Goal: Information Seeking & Learning: Learn about a topic

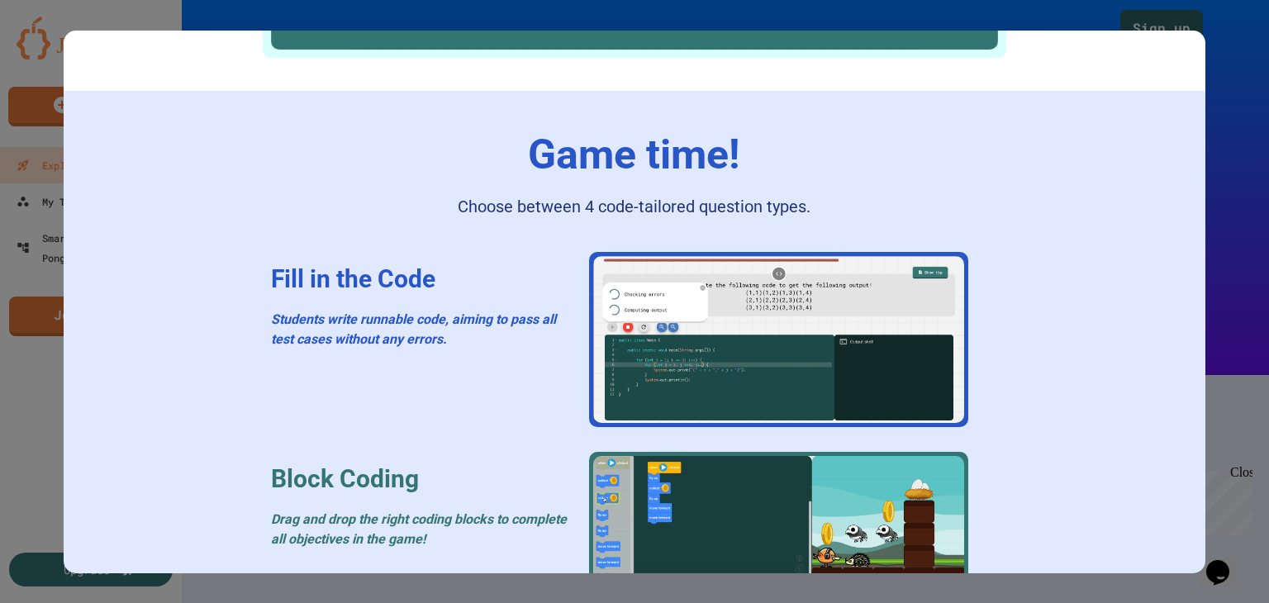
scroll to position [1514, 0]
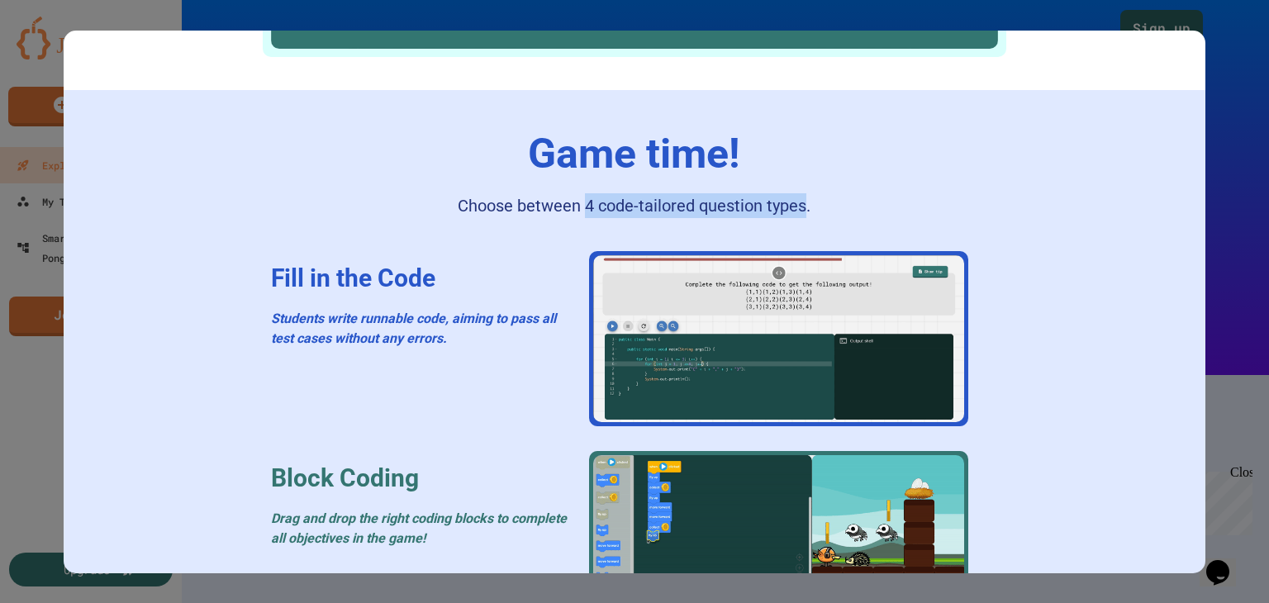
drag, startPoint x: 578, startPoint y: 202, endPoint x: 802, endPoint y: 197, distance: 224.0
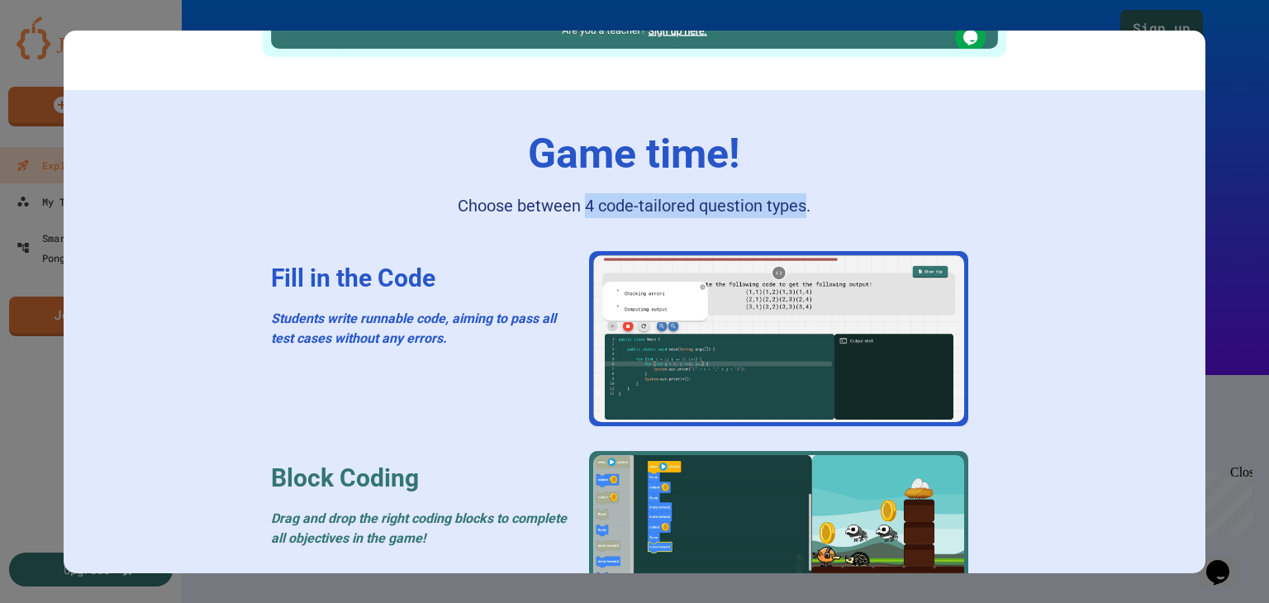
click at [802, 197] on div "Choose between 4 code-tailored question types." at bounding box center [634, 205] width 353 height 25
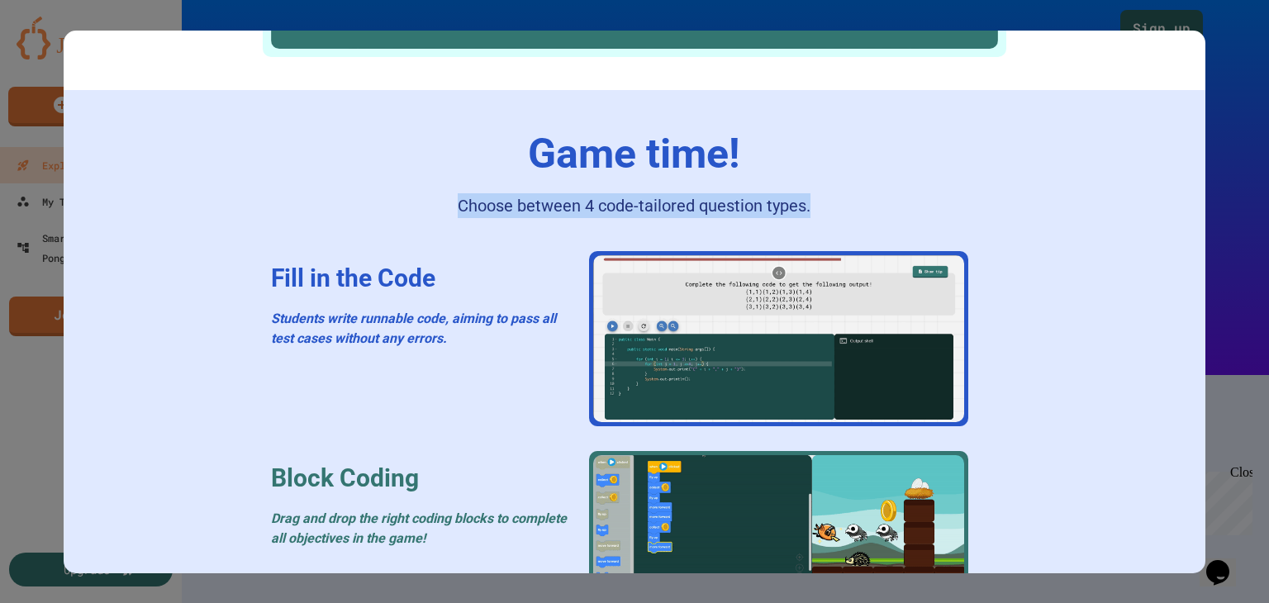
drag, startPoint x: 806, startPoint y: 196, endPoint x: 449, endPoint y: 100, distance: 369.6
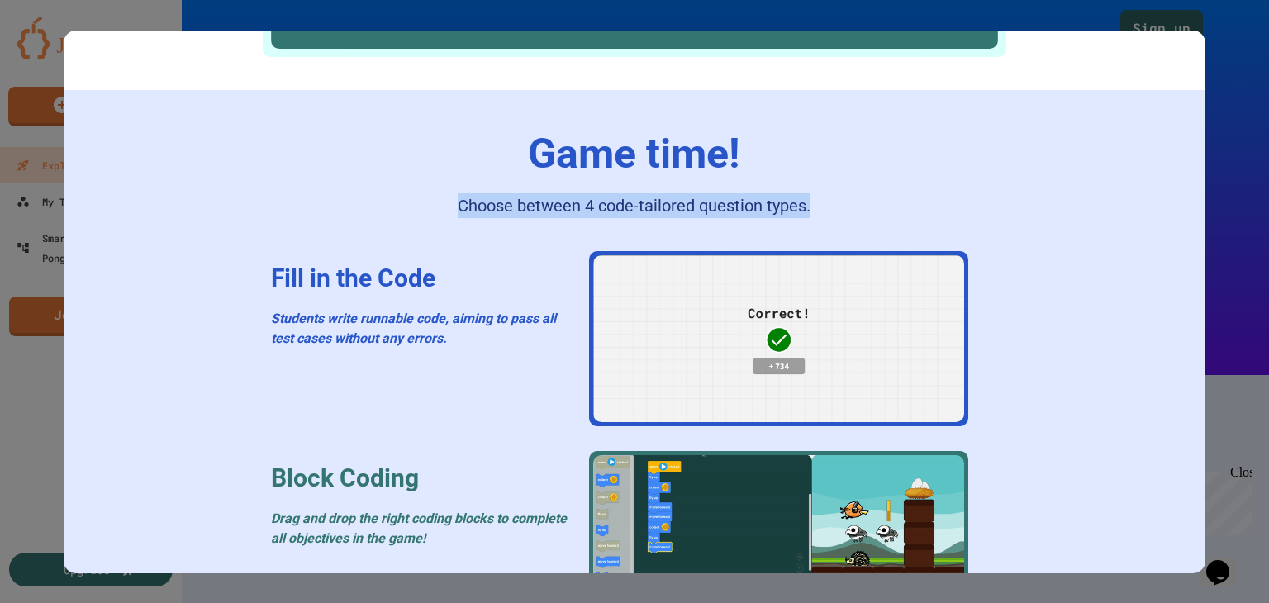
click at [601, 144] on div "Game time! Choose between 4 code-tailored question types. Fill in the Code Stud…" at bounding box center [635, 556] width 1142 height 932
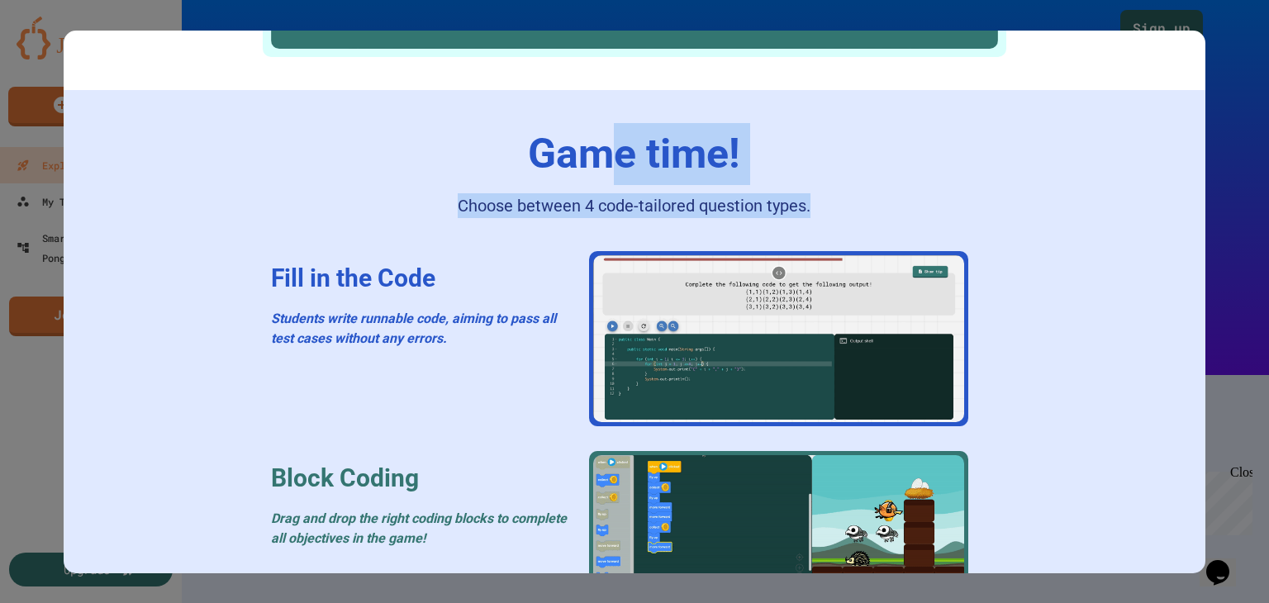
copy div "e time! Choose between 4 code-tailored question types."
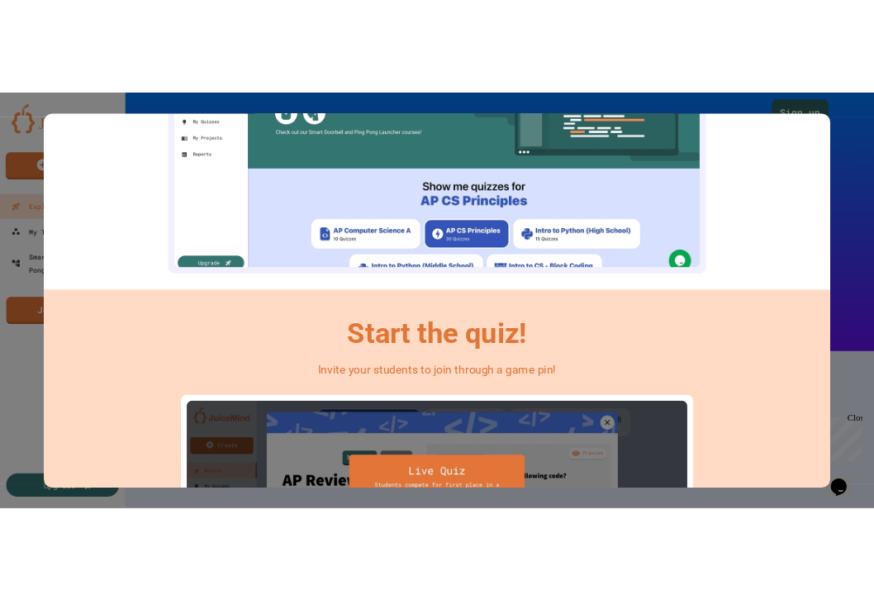
scroll to position [192, 0]
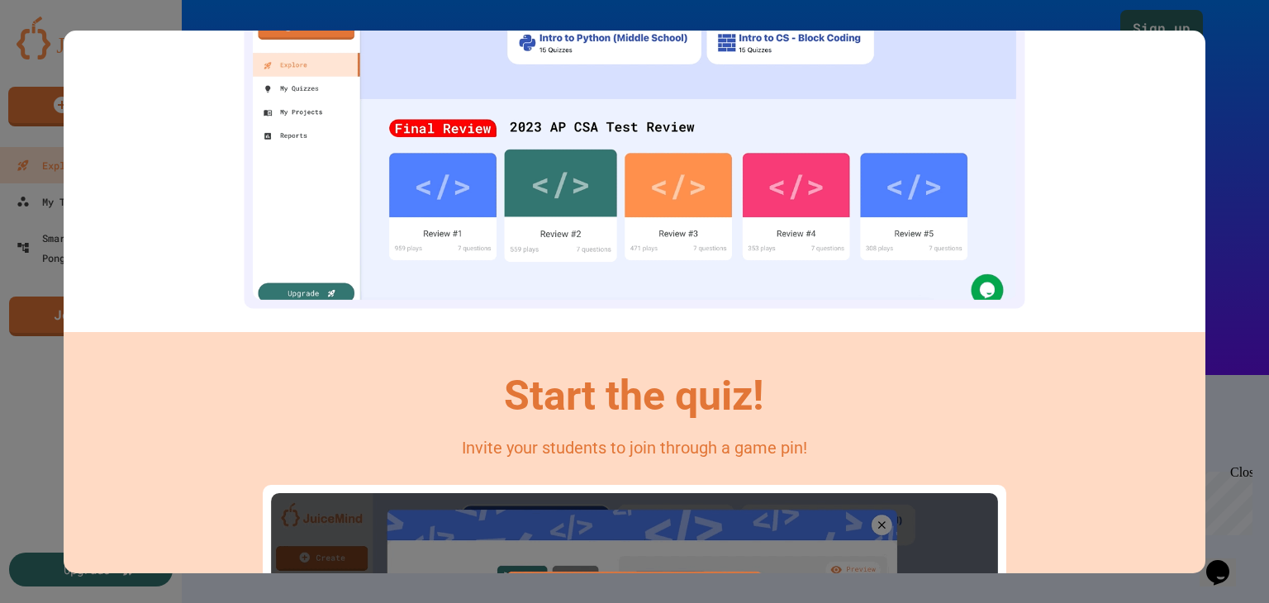
scroll to position [248, 0]
